Goal: Task Accomplishment & Management: Use online tool/utility

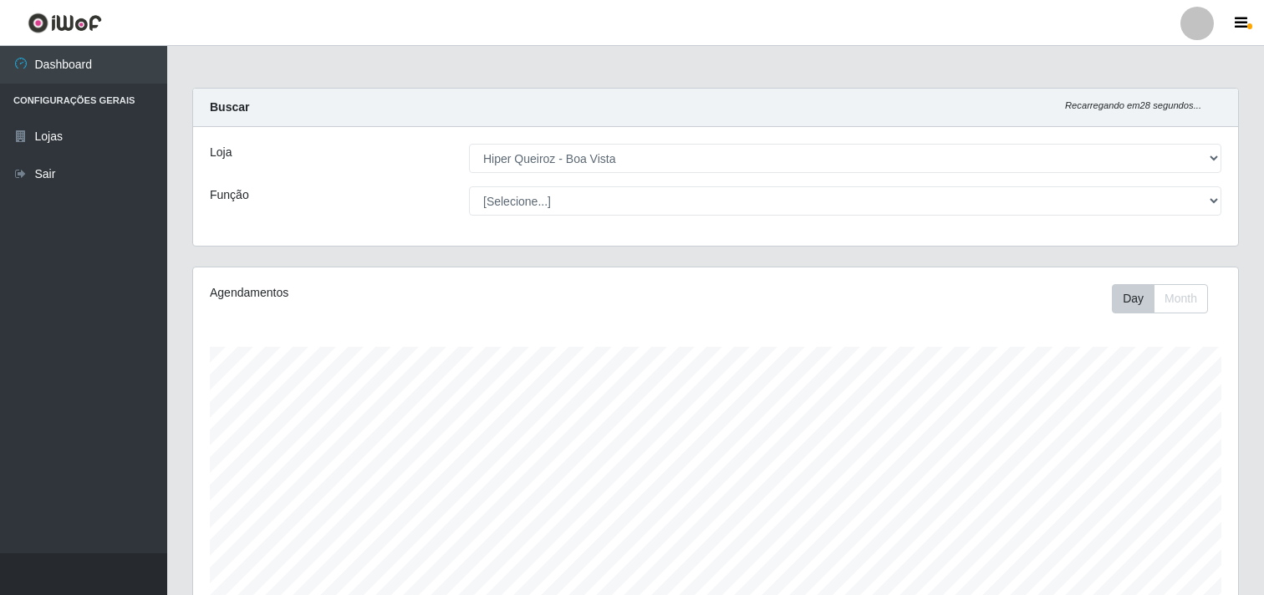
select select "514"
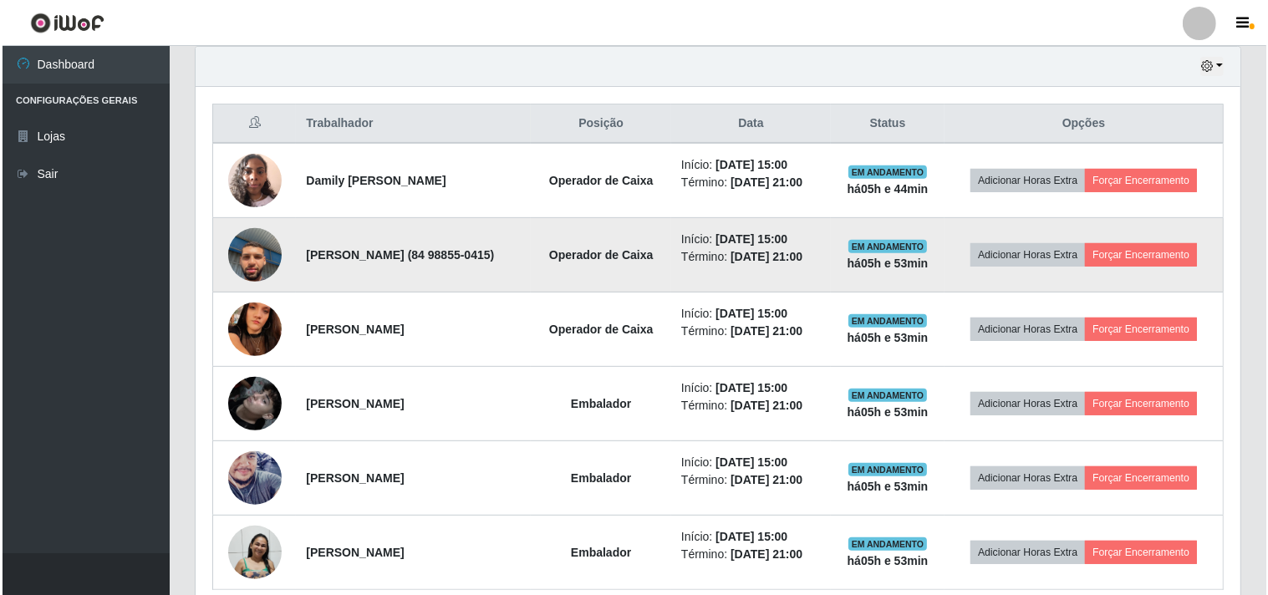
scroll to position [557, 0]
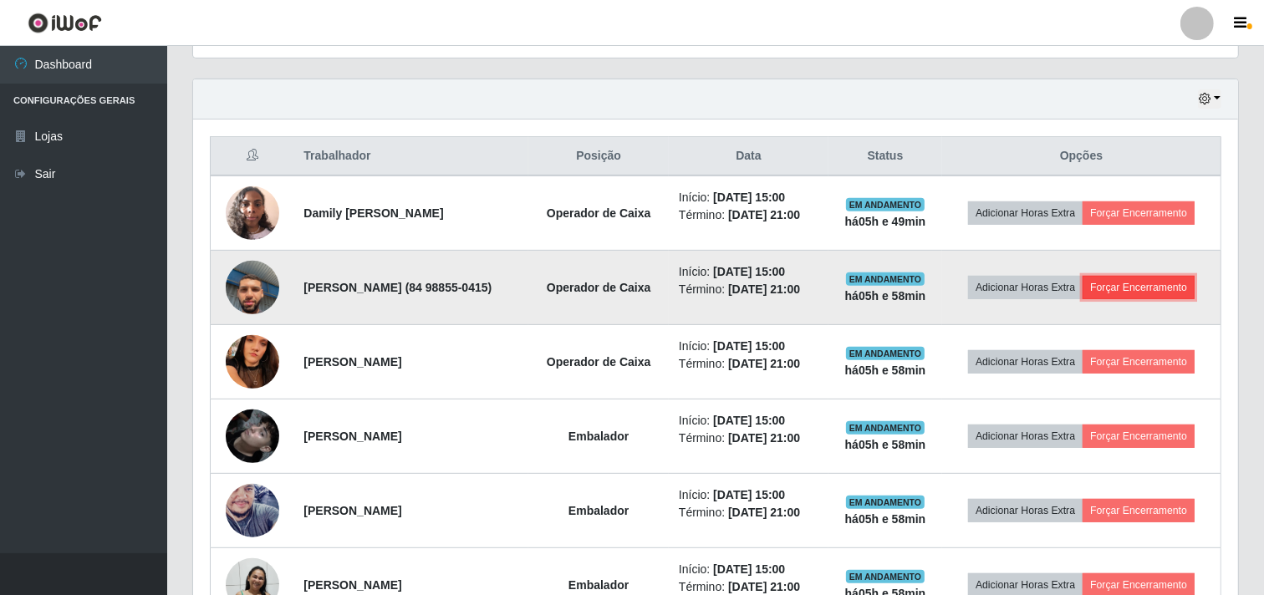
click at [1125, 299] on button "Forçar Encerramento" at bounding box center [1138, 287] width 112 height 23
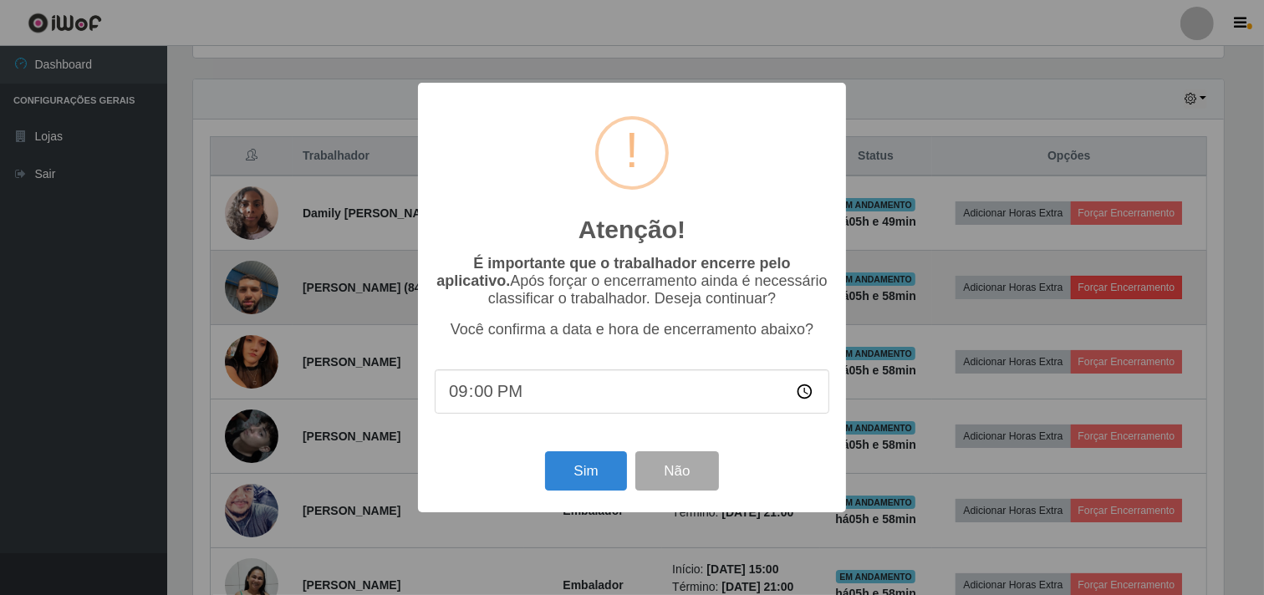
scroll to position [346, 1034]
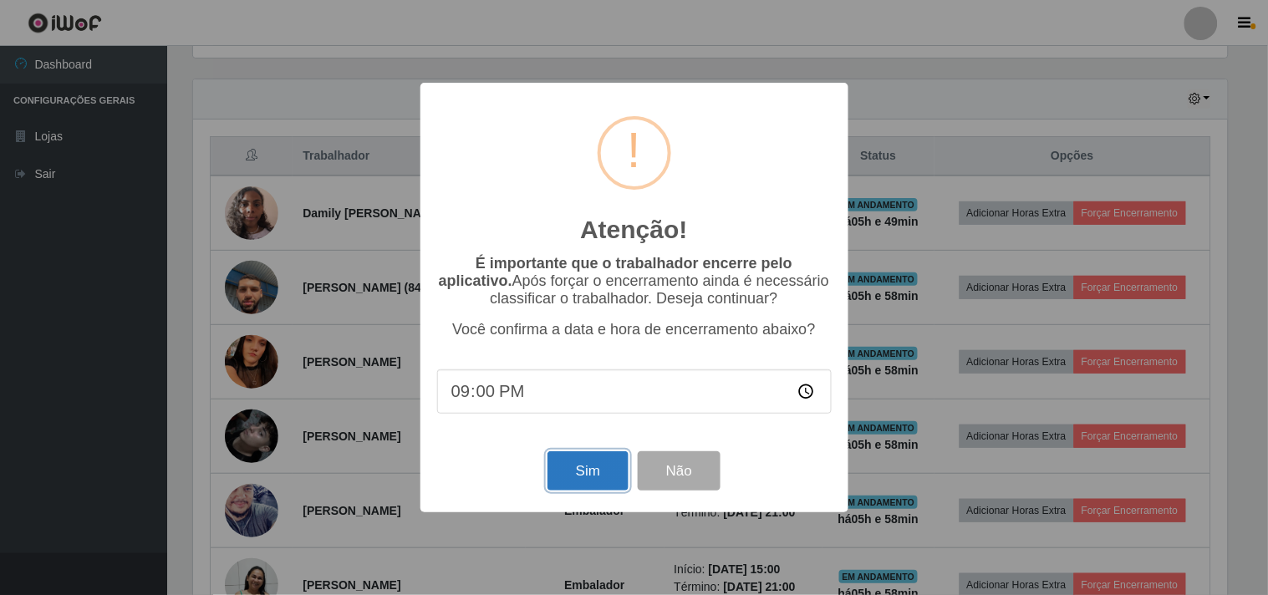
click at [579, 466] on button "Sim" at bounding box center [587, 470] width 81 height 39
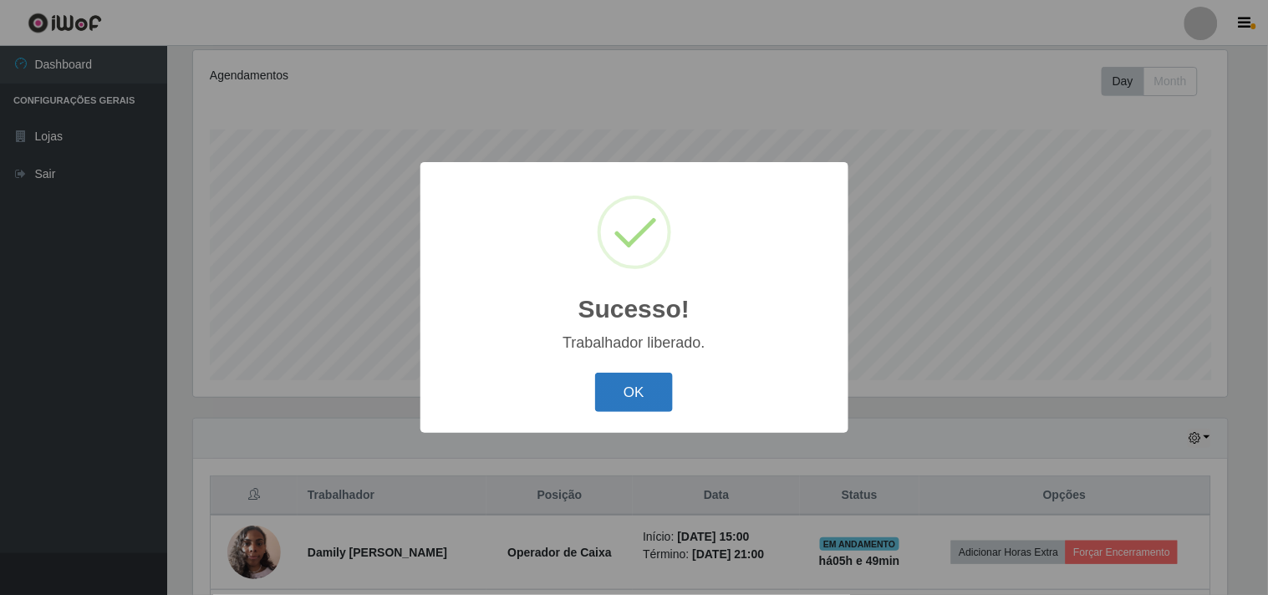
click at [611, 389] on button "OK" at bounding box center [634, 392] width 78 height 39
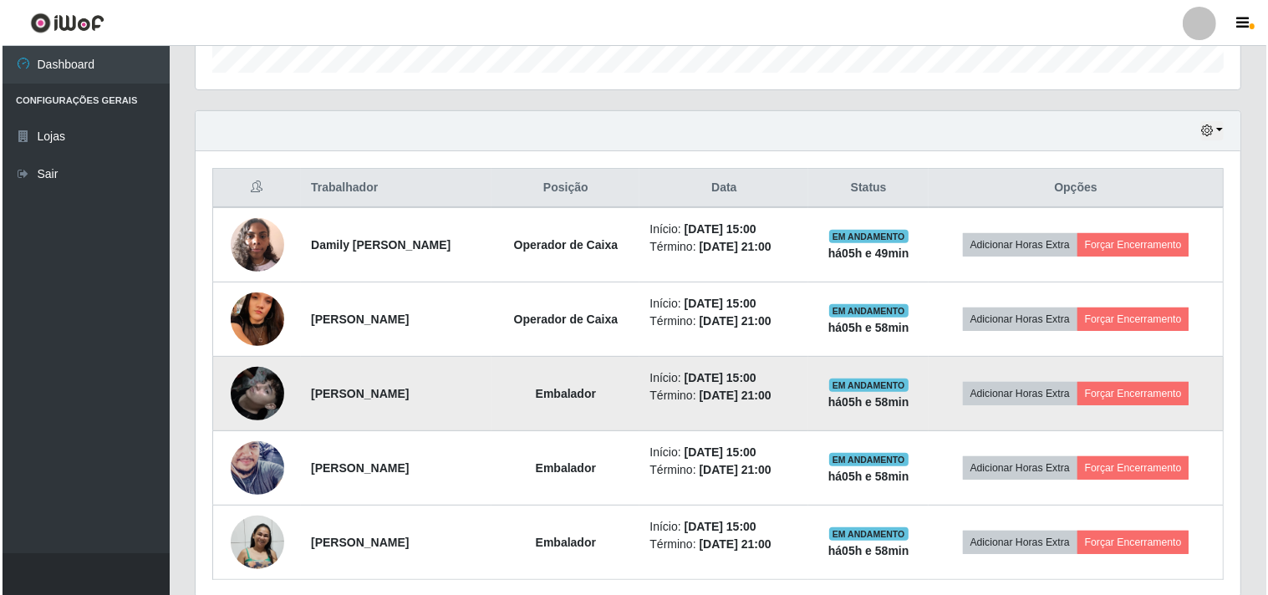
scroll to position [588, 0]
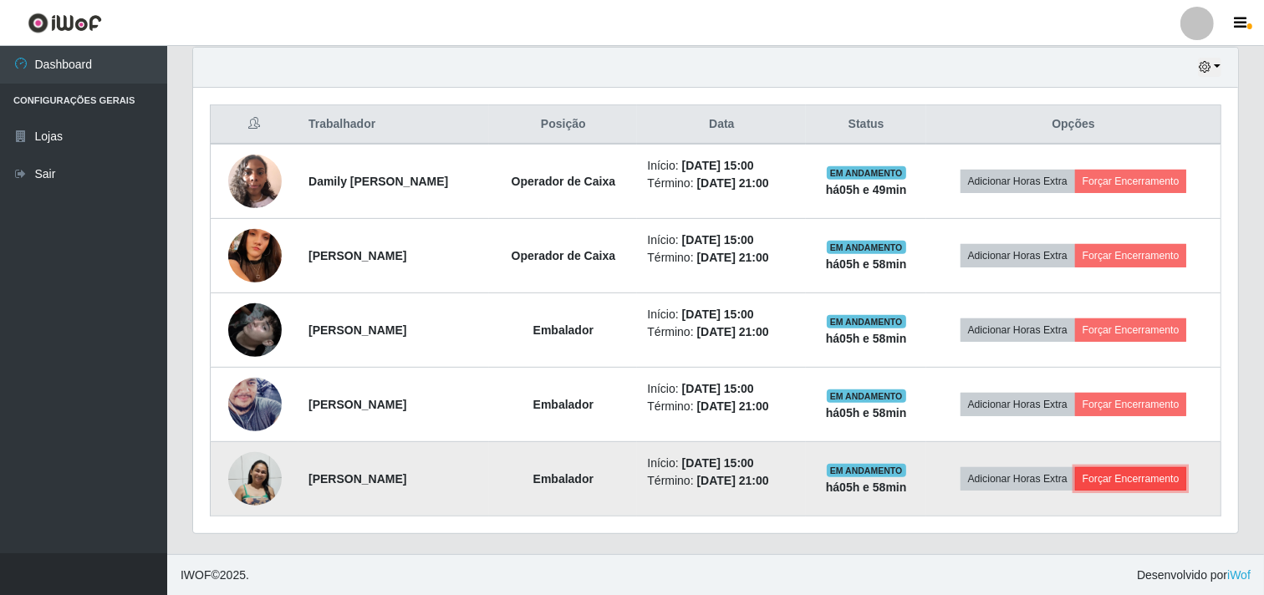
click at [1152, 481] on button "Forçar Encerramento" at bounding box center [1131, 478] width 112 height 23
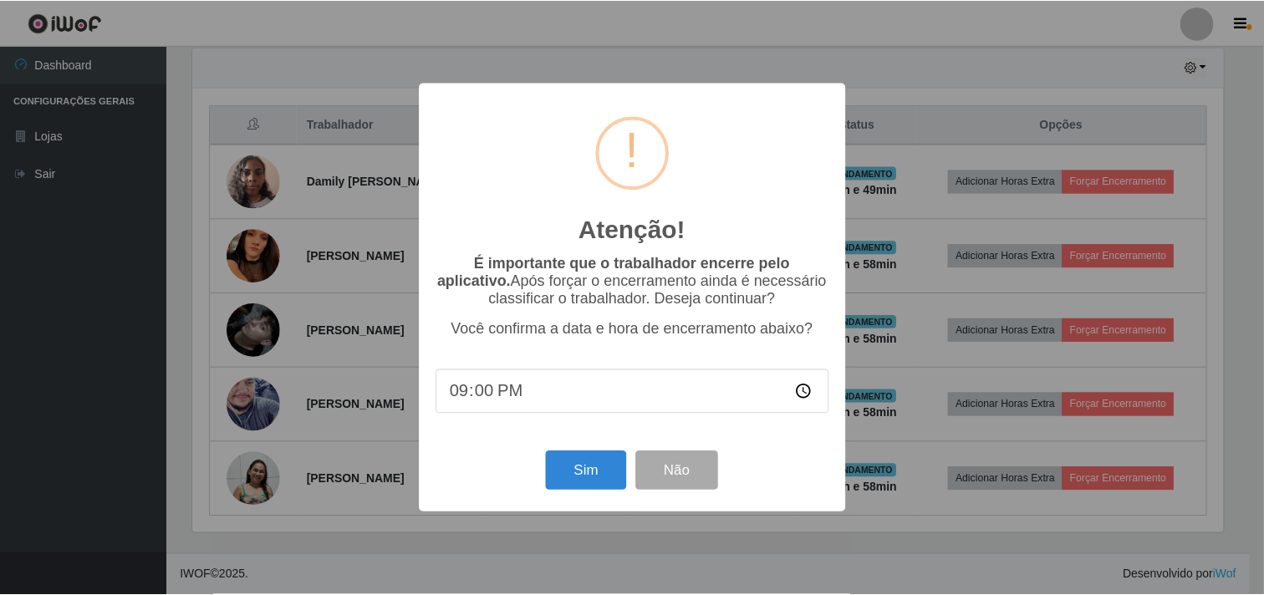
scroll to position [346, 1034]
click at [593, 480] on button "Sim" at bounding box center [587, 470] width 81 height 39
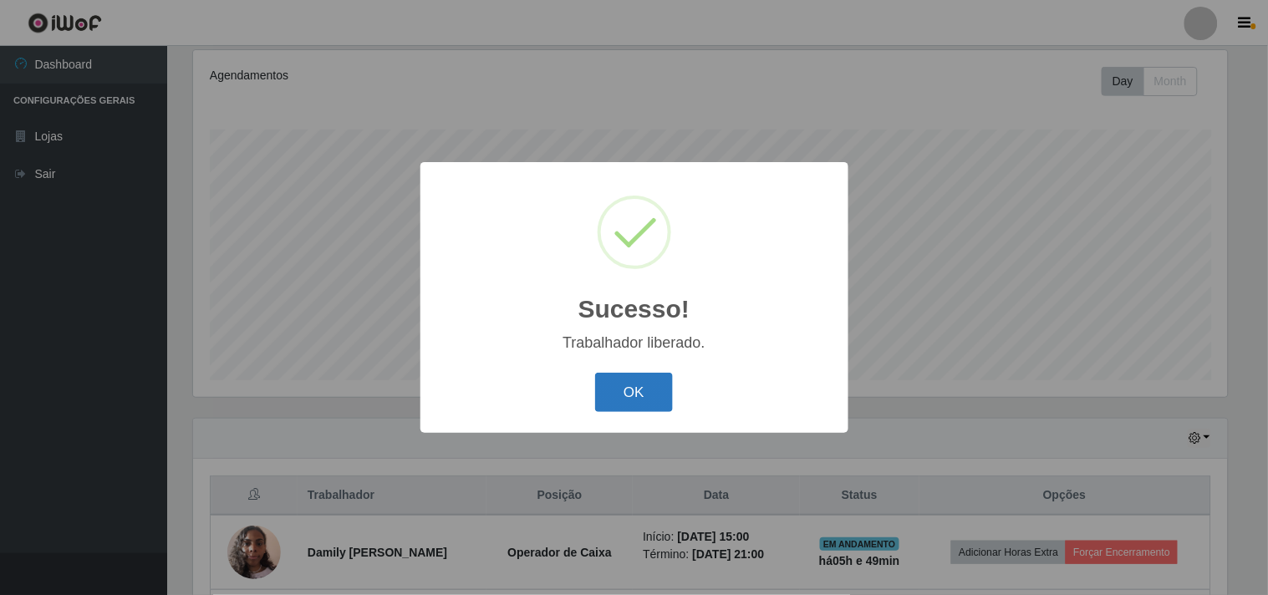
click at [618, 379] on button "OK" at bounding box center [634, 392] width 78 height 39
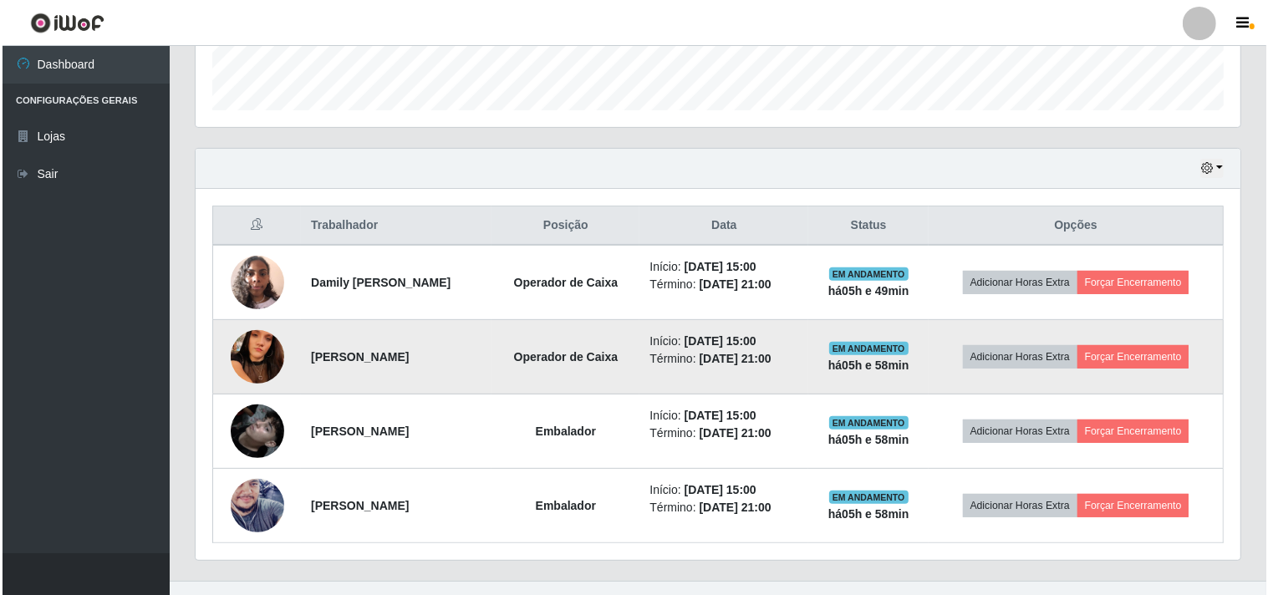
scroll to position [496, 0]
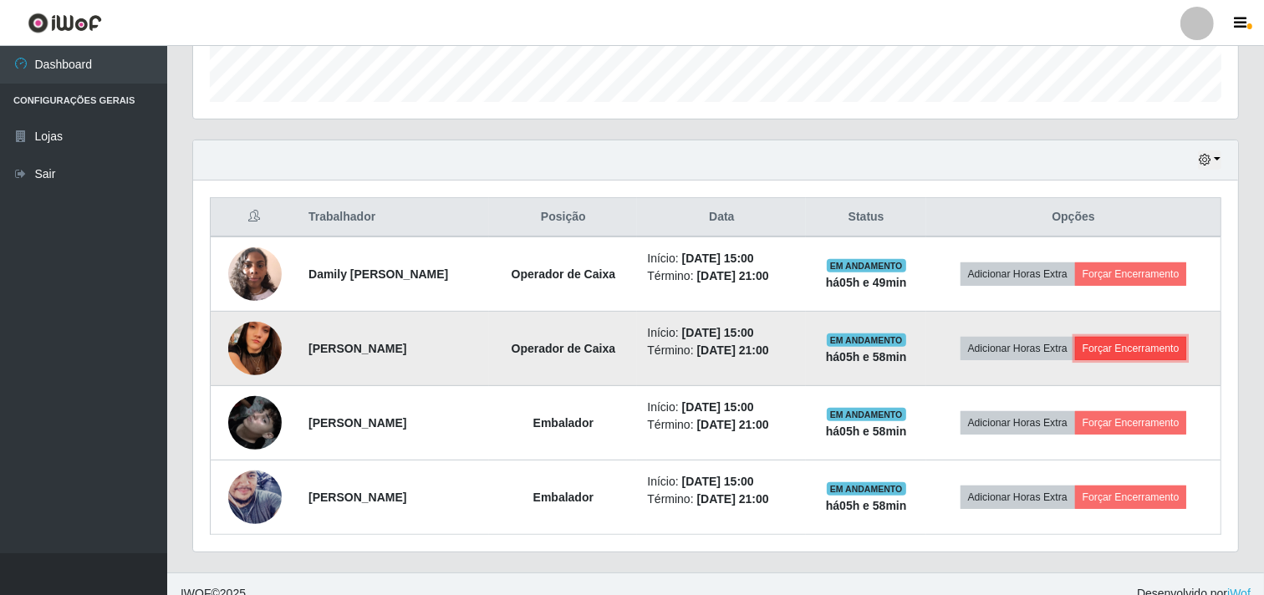
click at [1157, 354] on button "Forçar Encerramento" at bounding box center [1131, 348] width 112 height 23
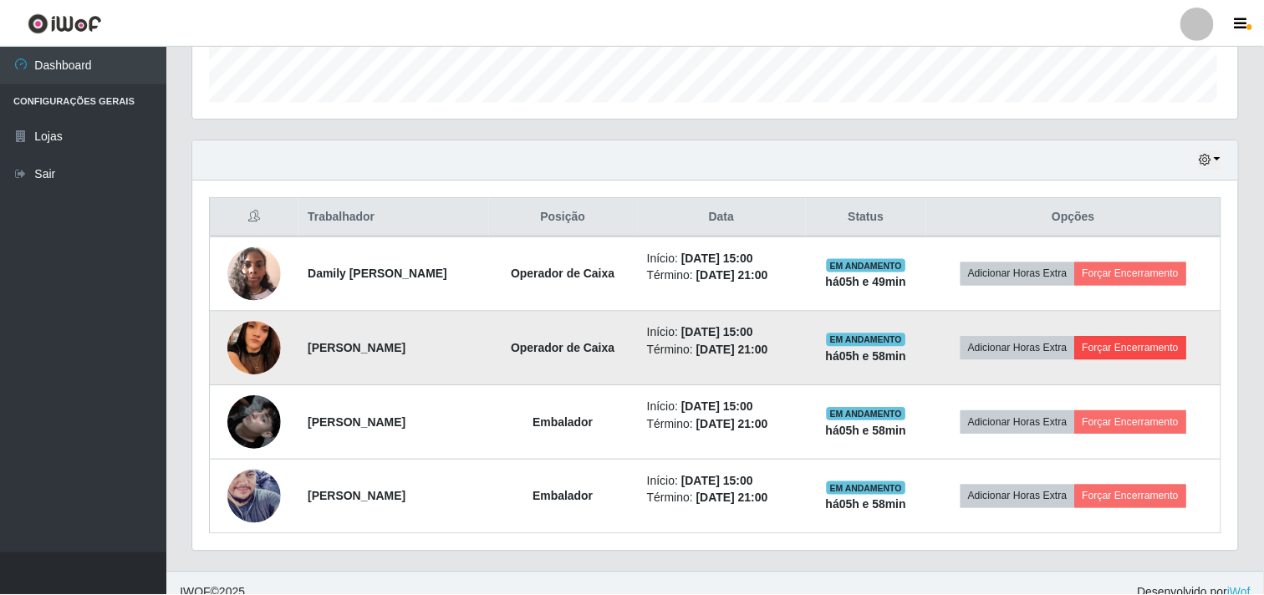
scroll to position [346, 1034]
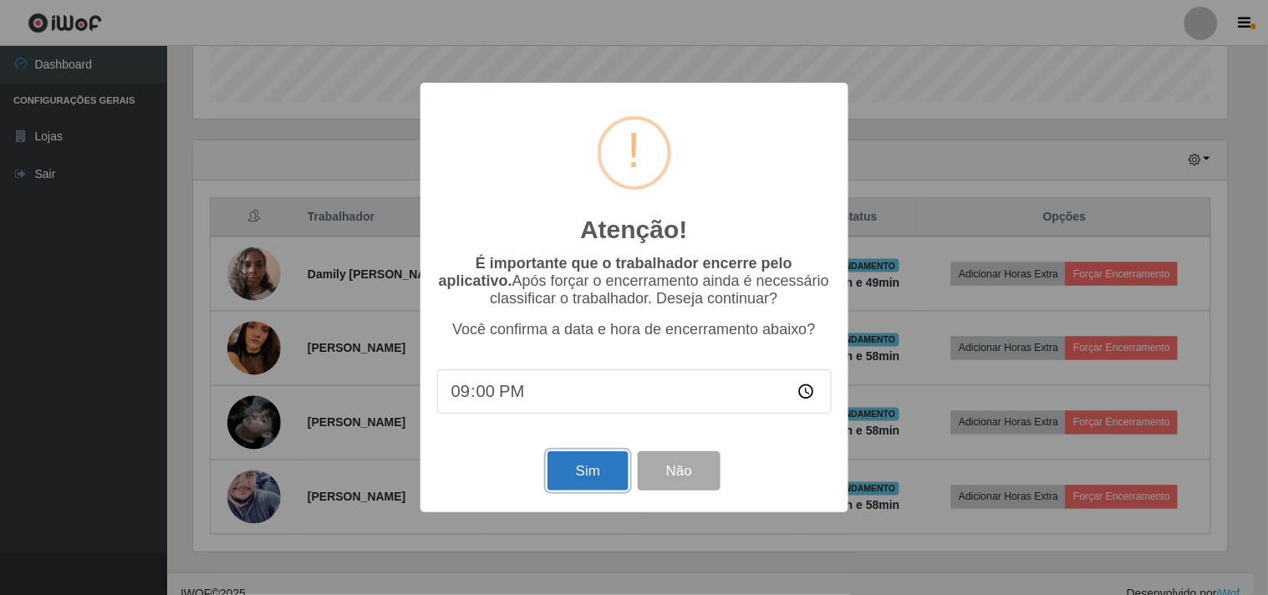
click at [599, 479] on button "Sim" at bounding box center [587, 470] width 81 height 39
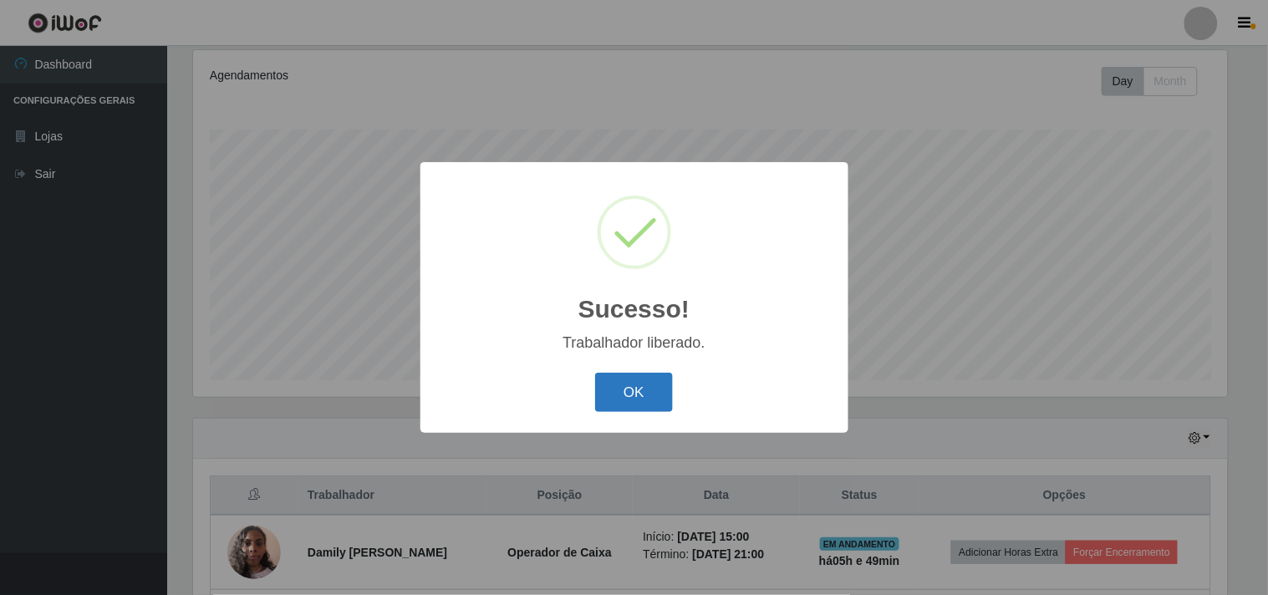
click at [658, 395] on button "OK" at bounding box center [634, 392] width 78 height 39
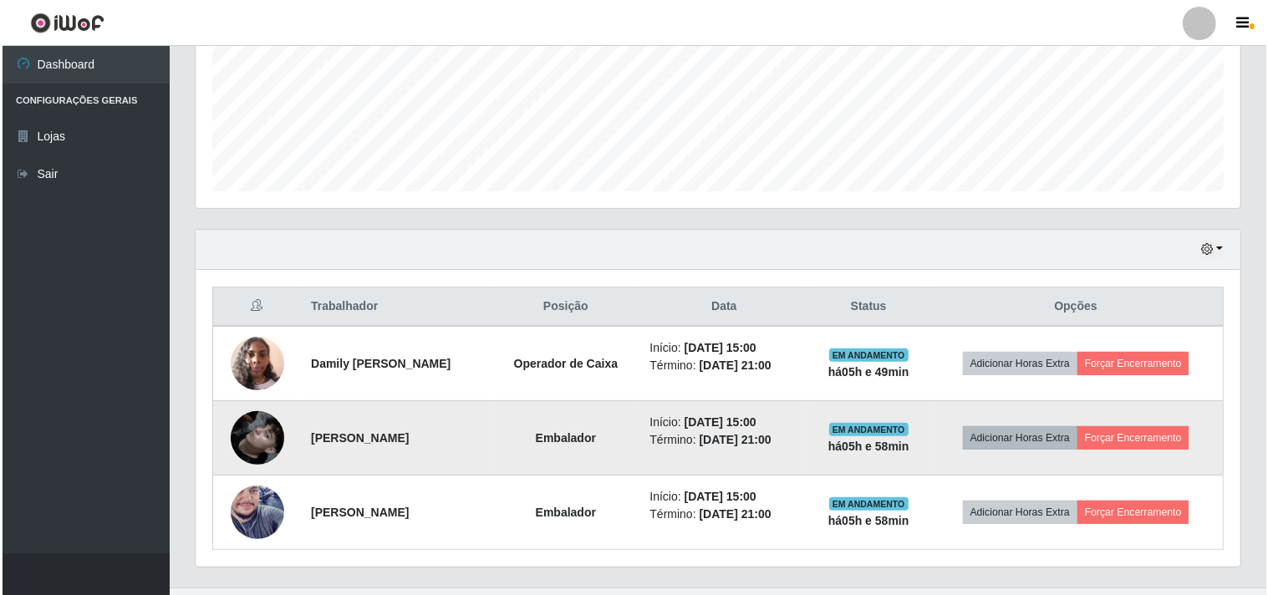
scroll to position [440, 0]
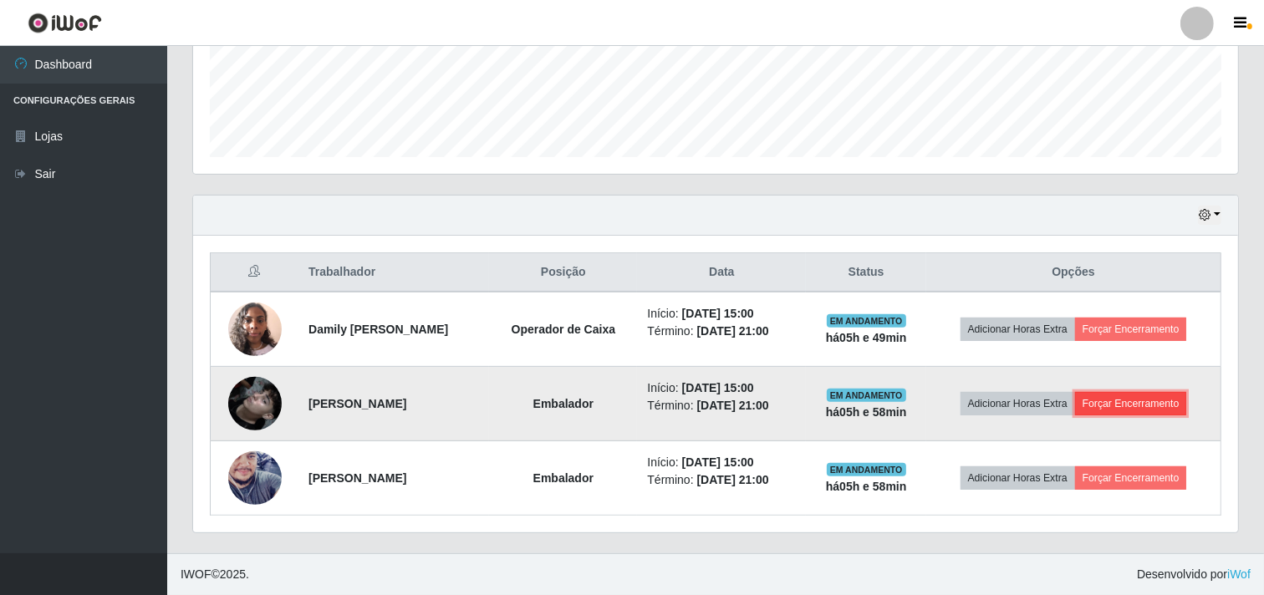
click at [1142, 404] on button "Forçar Encerramento" at bounding box center [1131, 403] width 112 height 23
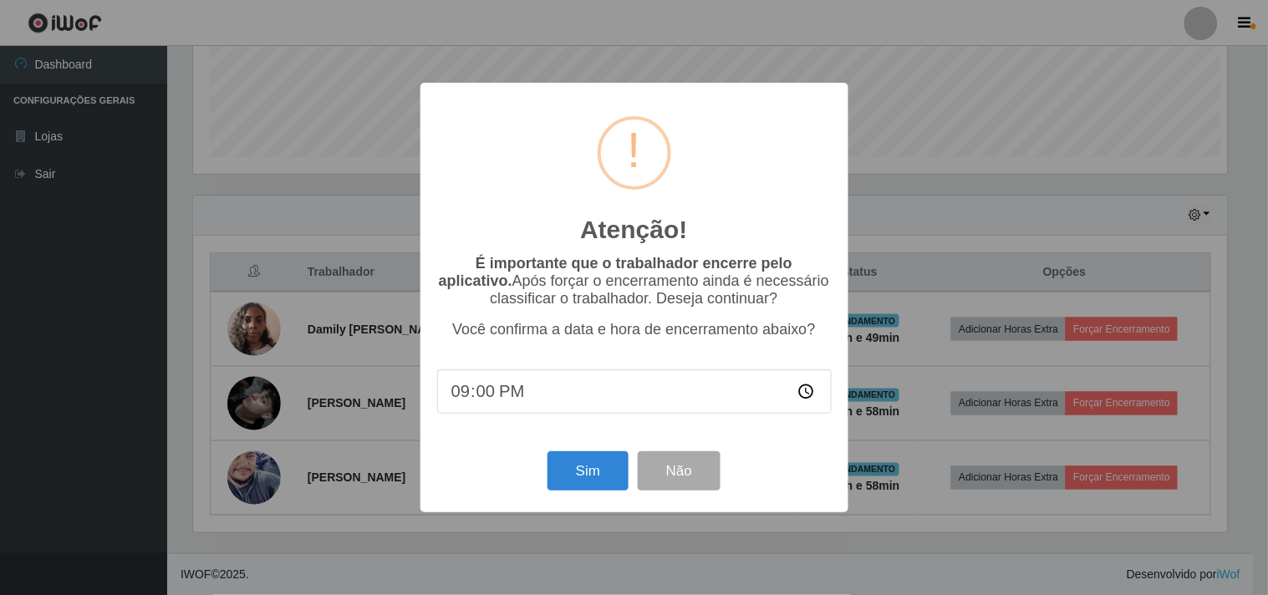
scroll to position [0, 0]
drag, startPoint x: 611, startPoint y: 480, endPoint x: 866, endPoint y: 470, distance: 255.1
click at [611, 479] on button "Sim" at bounding box center [587, 470] width 81 height 39
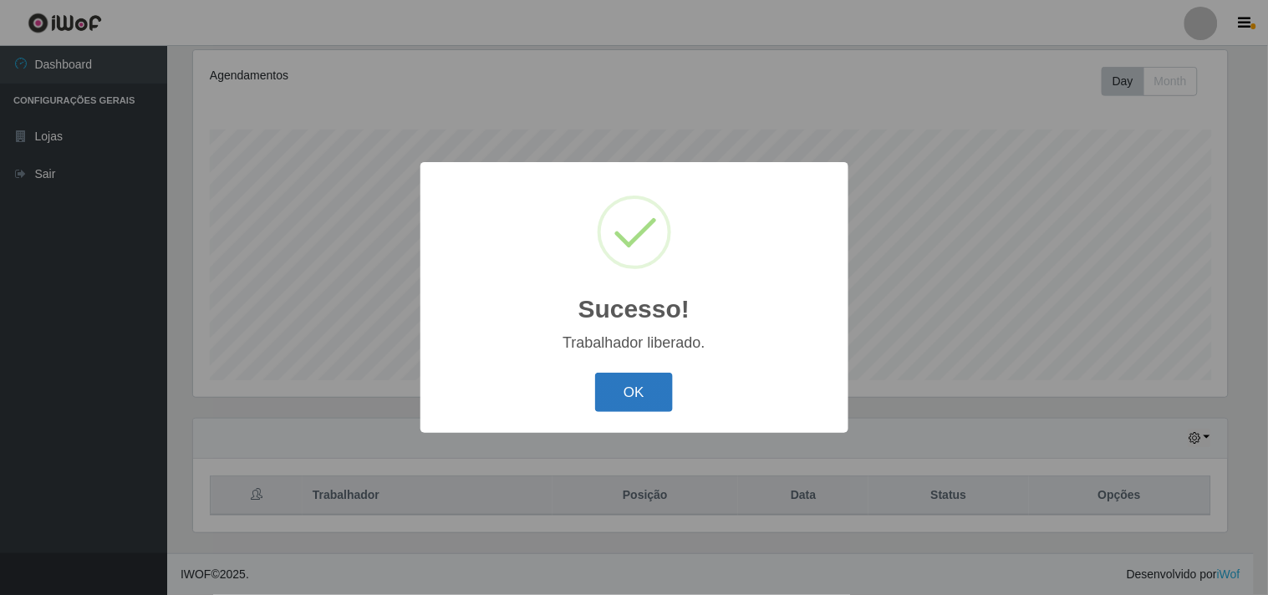
click at [663, 390] on button "OK" at bounding box center [634, 392] width 78 height 39
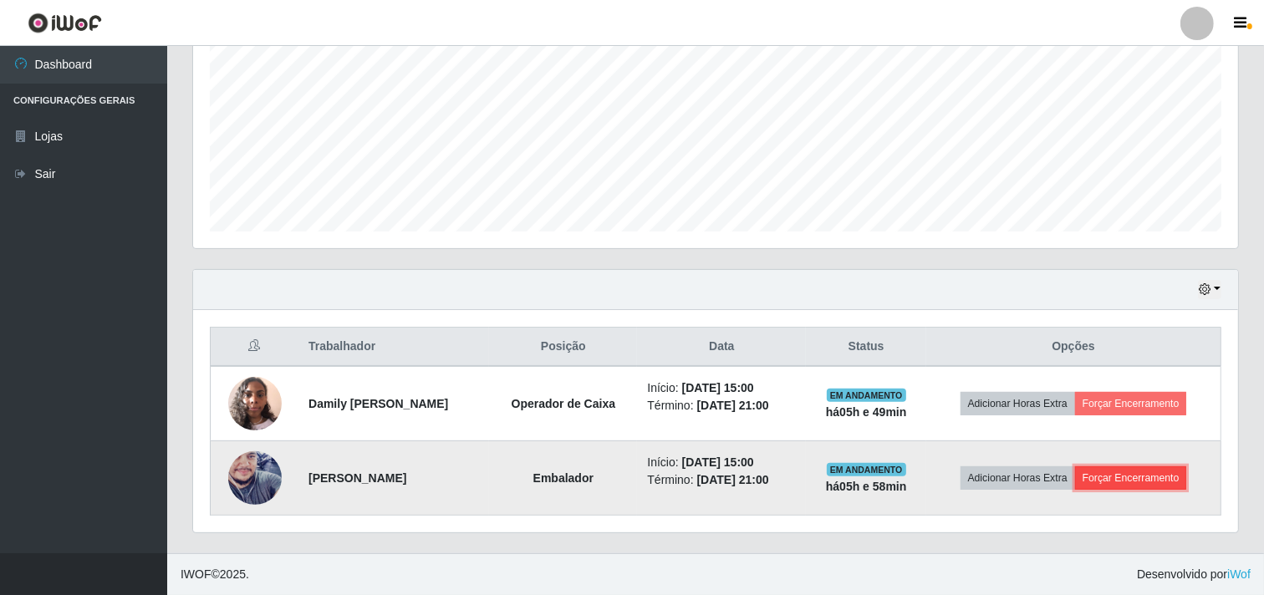
click at [1137, 471] on button "Forçar Encerramento" at bounding box center [1131, 477] width 112 height 23
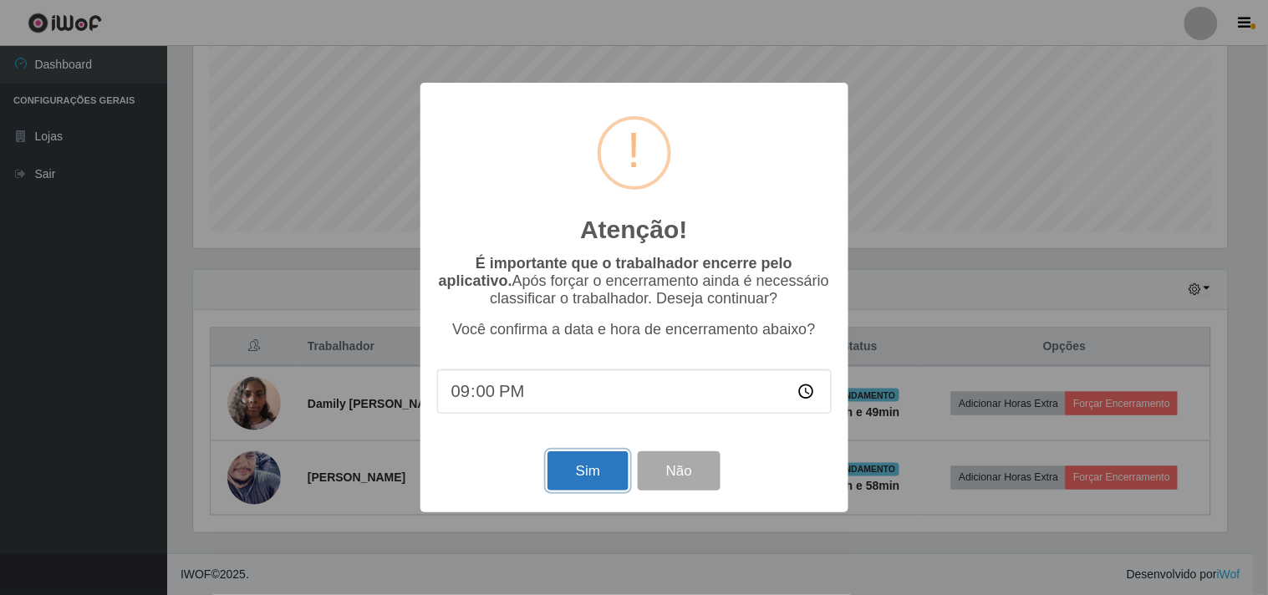
click at [590, 463] on button "Sim" at bounding box center [587, 470] width 81 height 39
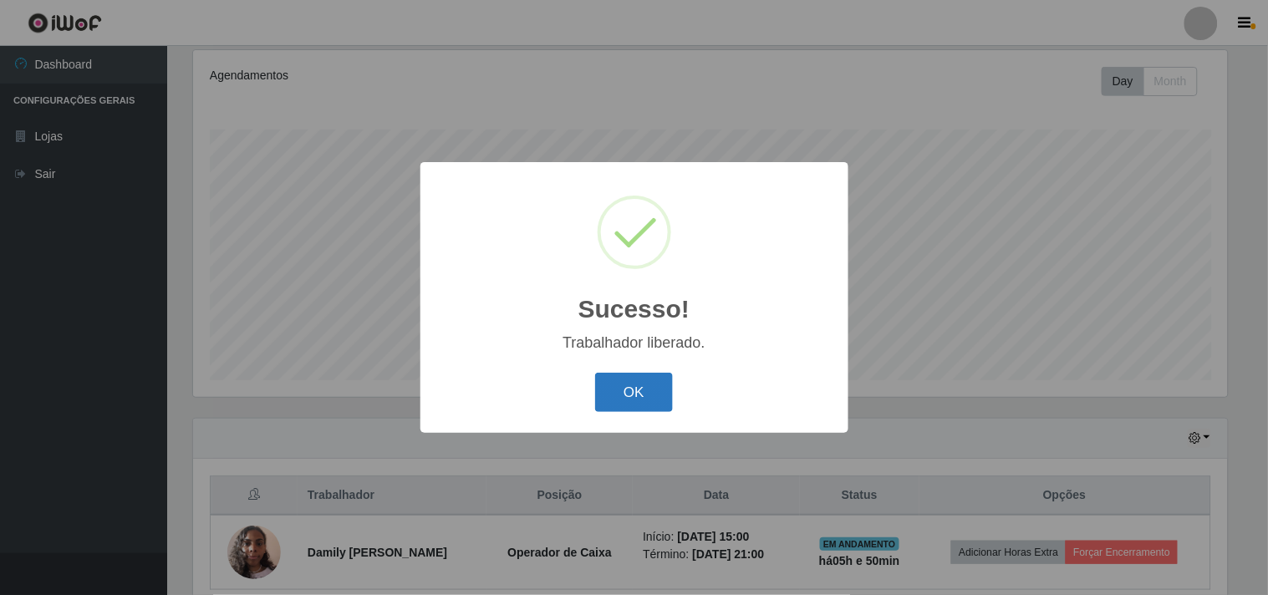
click at [640, 382] on button "OK" at bounding box center [634, 392] width 78 height 39
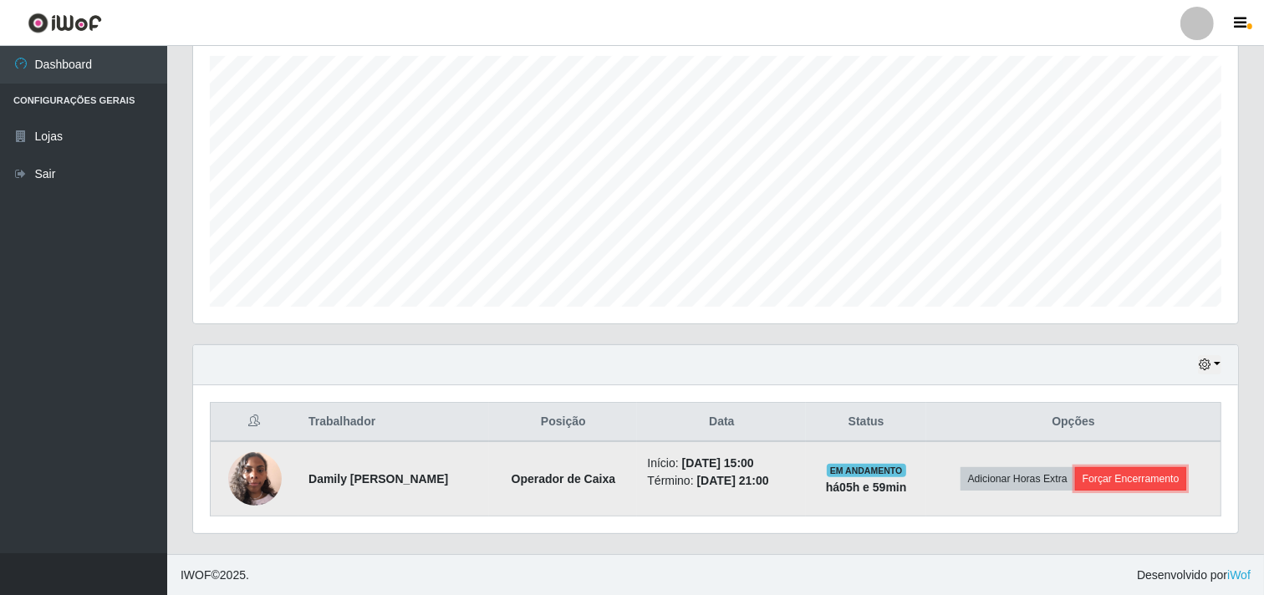
click at [1152, 480] on button "Forçar Encerramento" at bounding box center [1131, 478] width 112 height 23
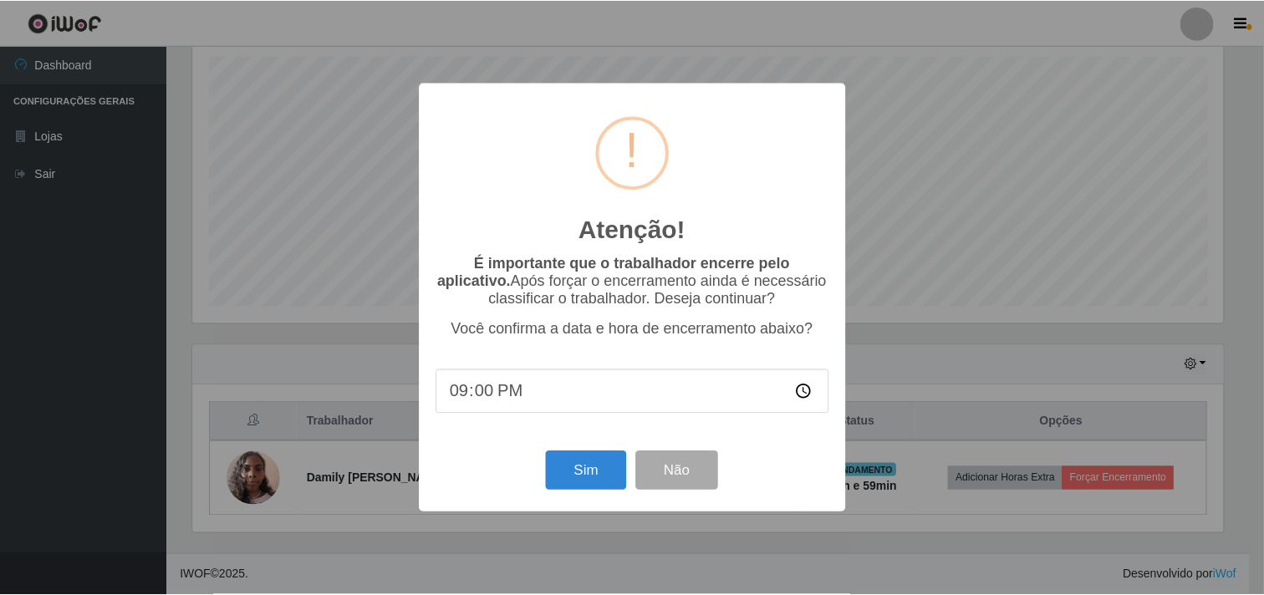
scroll to position [346, 1034]
click at [585, 472] on button "Sim" at bounding box center [587, 470] width 81 height 39
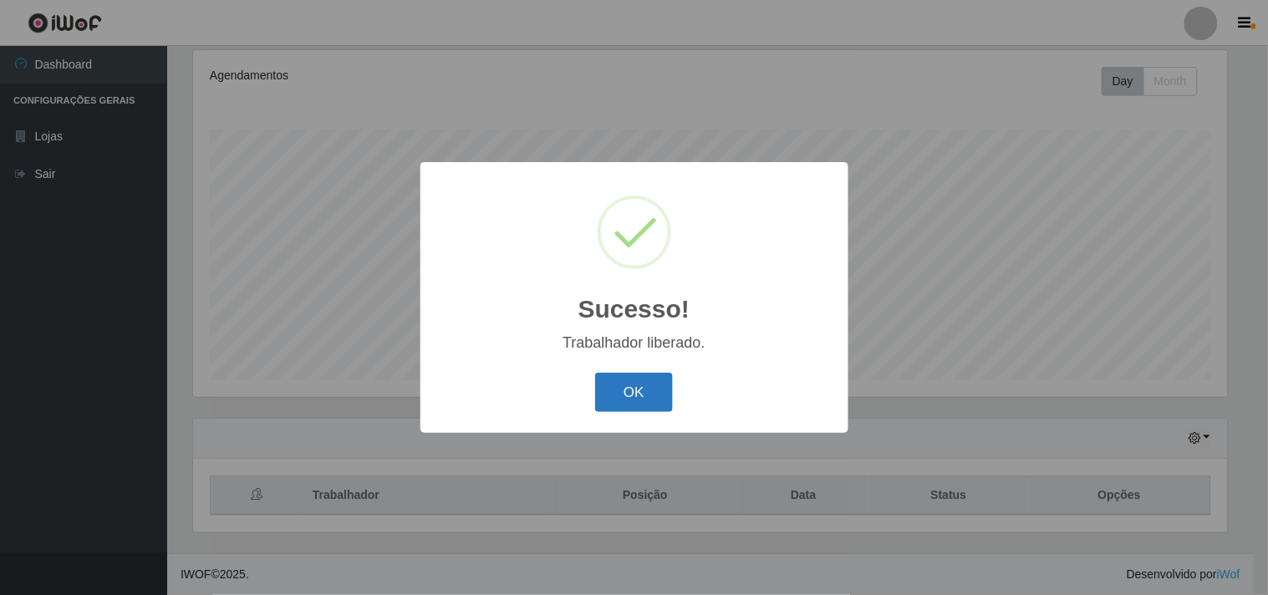
click at [639, 381] on button "OK" at bounding box center [634, 392] width 78 height 39
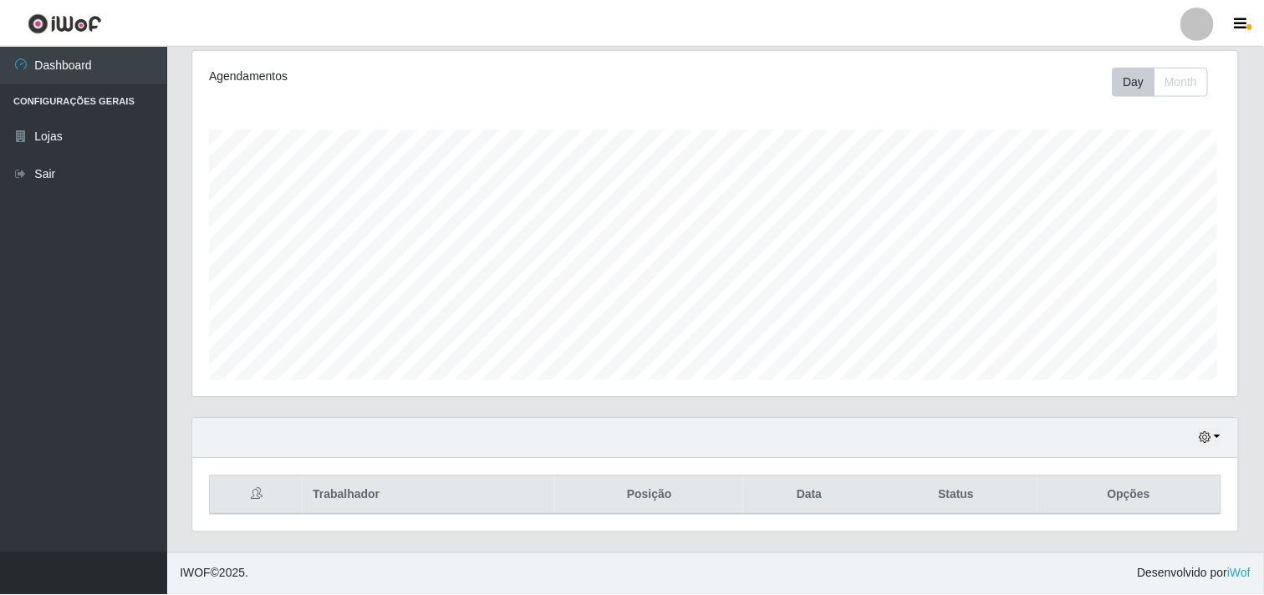
scroll to position [346, 1045]
